Goal: Navigation & Orientation: Find specific page/section

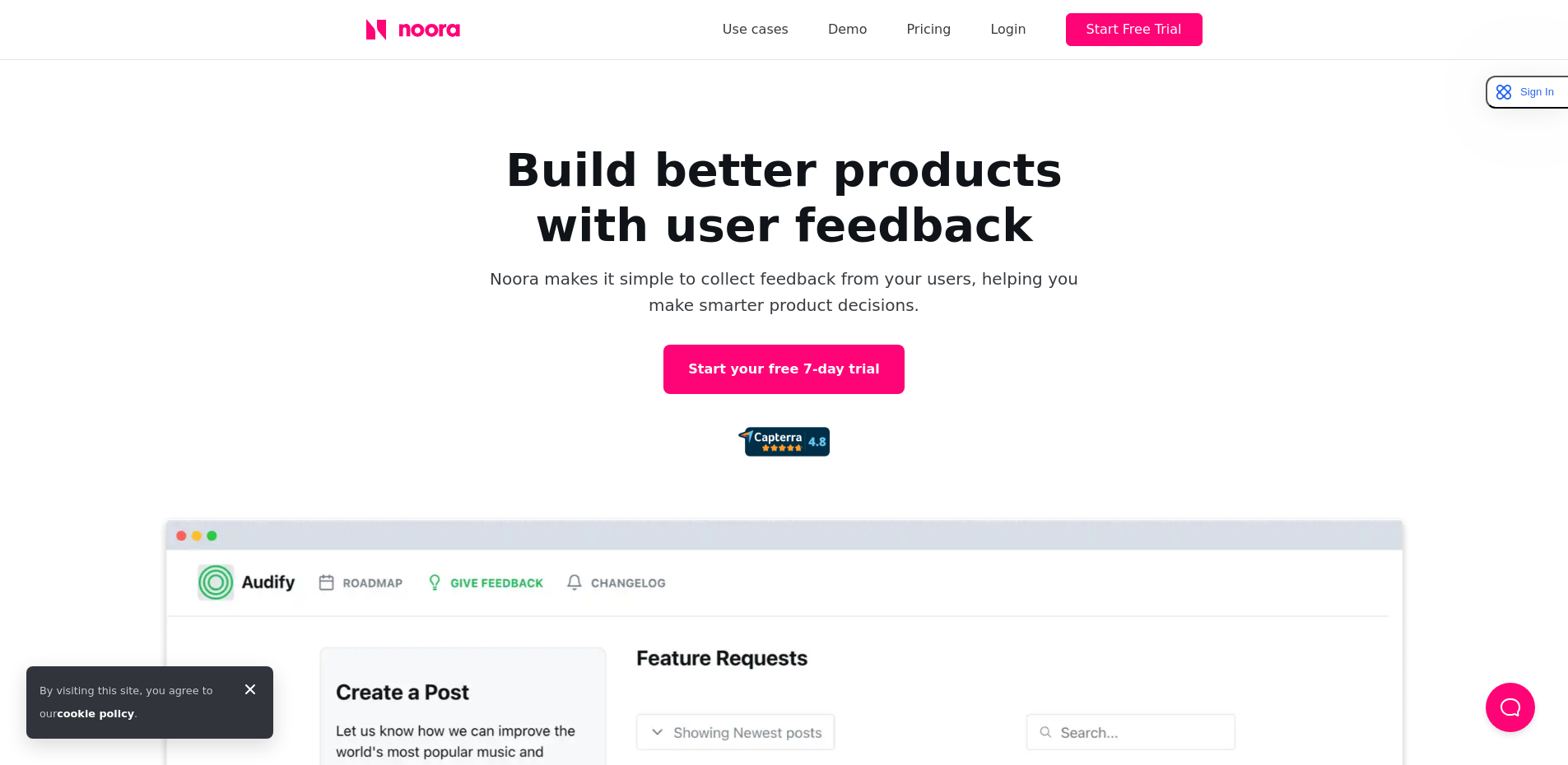
click at [962, 42] on div "Use cases Demo Pricing Login Start Free Trial" at bounding box center [962, 30] width 479 height 33
click at [951, 37] on link "Pricing" at bounding box center [928, 30] width 45 height 23
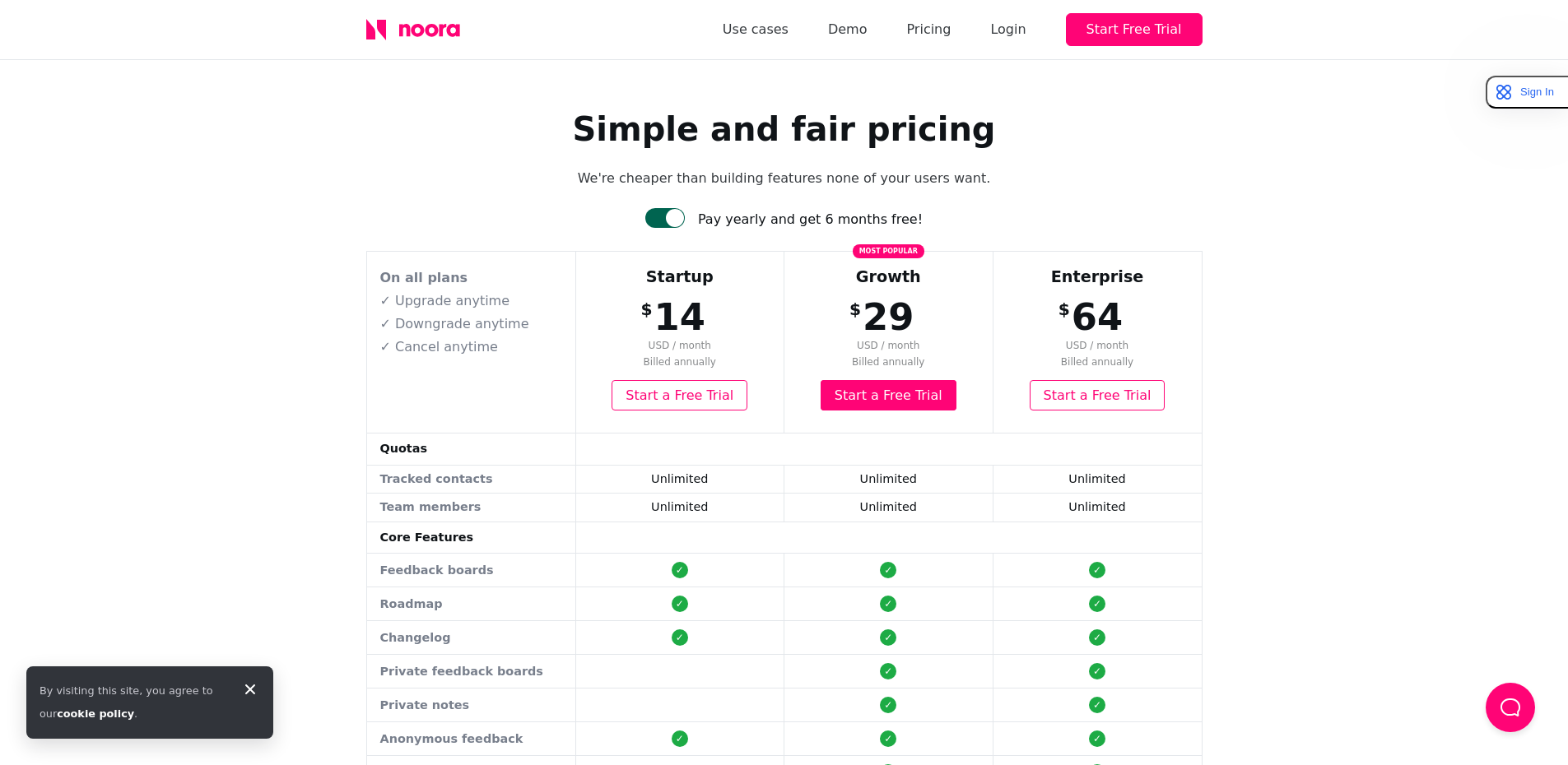
click at [772, 16] on div "Use cases Demo Pricing Login Start Free Trial" at bounding box center [962, 30] width 479 height 33
click at [789, 36] on link "Use cases" at bounding box center [755, 30] width 66 height 23
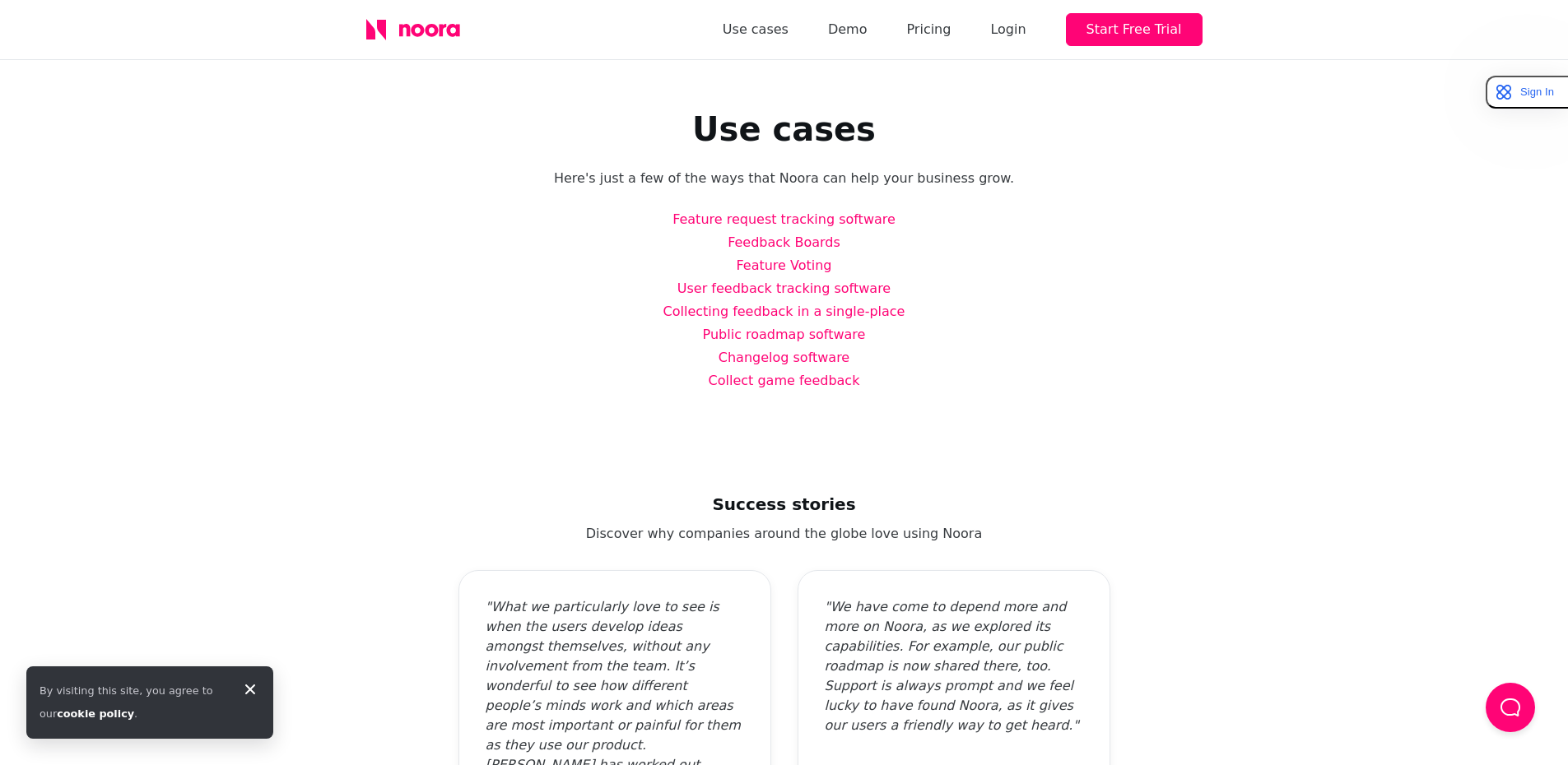
click at [438, 30] on icon at bounding box center [431, 31] width 13 height 13
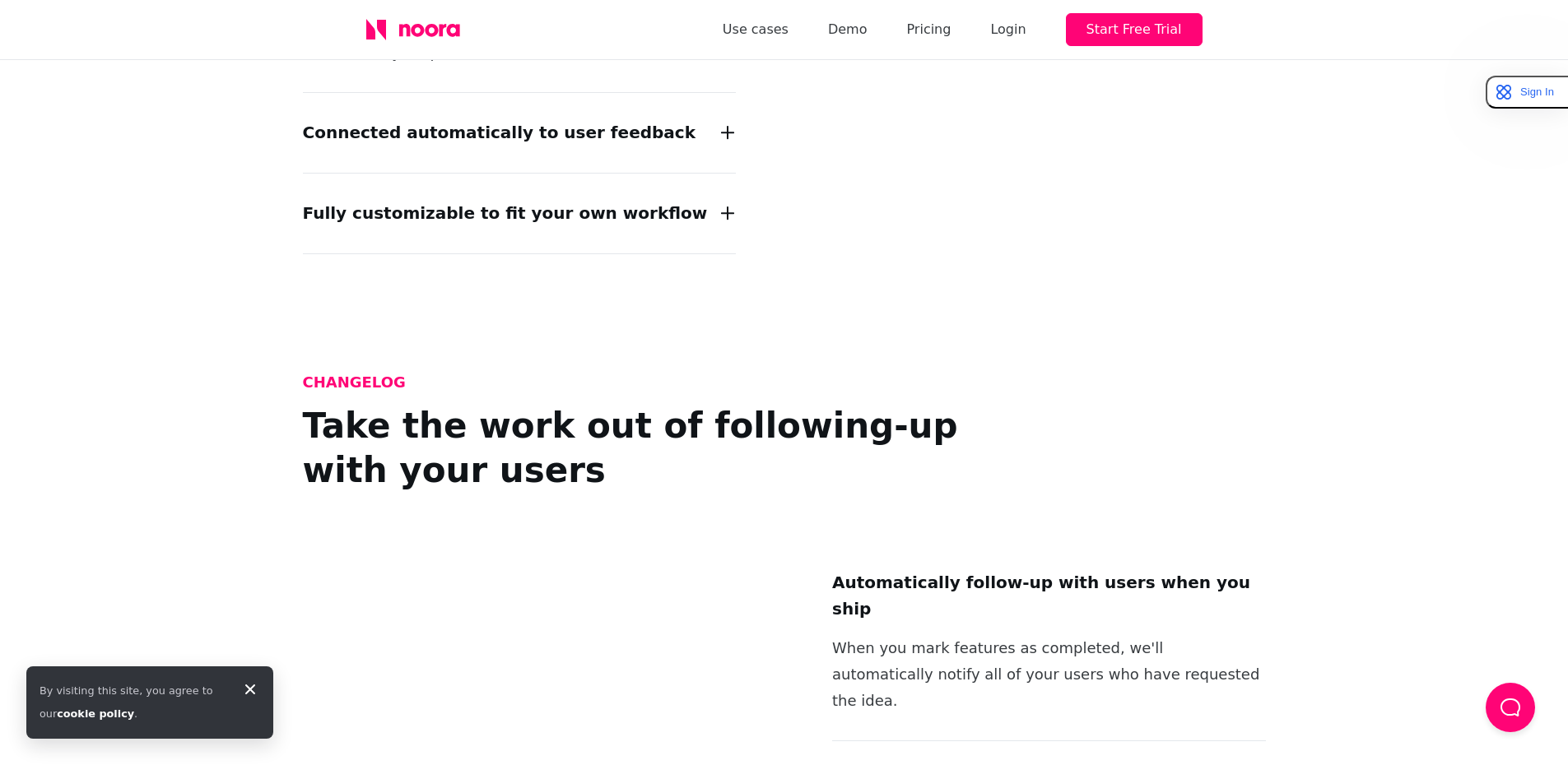
scroll to position [2632, 0]
